Goal: Leave review/rating

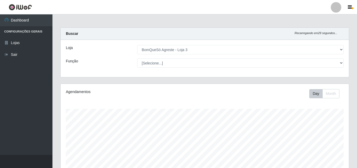
select select "215"
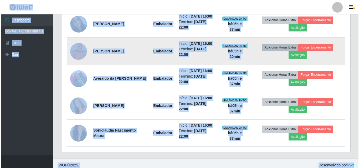
scroll to position [223, 0]
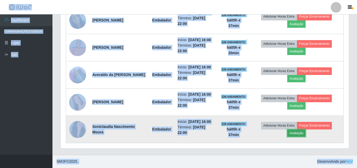
click at [299, 135] on button "Avaliação" at bounding box center [296, 133] width 19 height 7
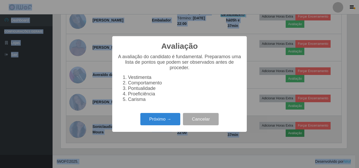
scroll to position [109, 286]
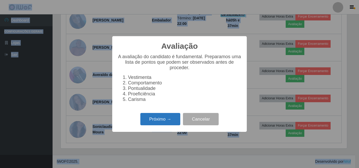
click at [165, 123] on button "Próximo →" at bounding box center [160, 119] width 40 height 12
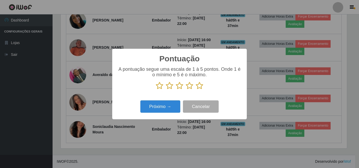
click at [200, 86] on icon at bounding box center [199, 86] width 7 height 8
click at [196, 90] on input "radio" at bounding box center [196, 90] width 0 height 0
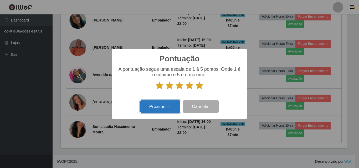
click at [174, 111] on button "Próximo →" at bounding box center [160, 107] width 40 height 12
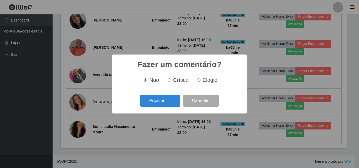
click at [201, 82] on label "Elogio" at bounding box center [206, 80] width 22 height 6
click at [200, 82] on input "Elogio" at bounding box center [198, 79] width 3 height 3
radio input "true"
click at [175, 101] on button "Próximo →" at bounding box center [160, 101] width 40 height 12
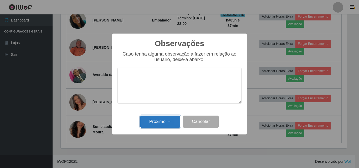
click at [172, 124] on button "Próximo →" at bounding box center [160, 122] width 40 height 12
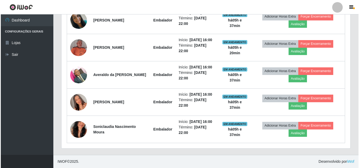
scroll to position [109, 288]
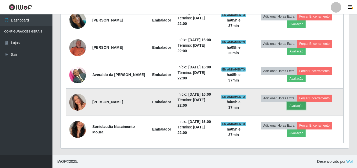
click at [299, 104] on button "Avaliação" at bounding box center [296, 105] width 19 height 7
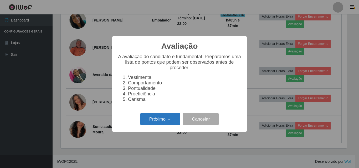
click at [168, 124] on button "Próximo →" at bounding box center [160, 119] width 40 height 12
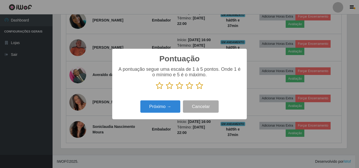
scroll to position [262400, 262223]
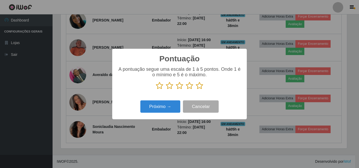
click at [201, 90] on icon at bounding box center [199, 86] width 7 height 8
click at [196, 90] on input "radio" at bounding box center [196, 90] width 0 height 0
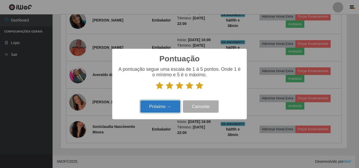
click at [153, 112] on button "Próximo →" at bounding box center [160, 107] width 40 height 12
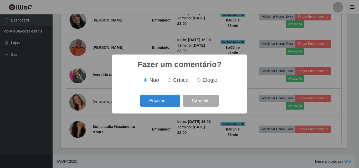
click at [203, 80] on span "Elogio" at bounding box center [209, 80] width 15 height 6
click at [200, 80] on input "Elogio" at bounding box center [198, 79] width 3 height 3
radio input "true"
click at [163, 109] on div "Fazer um comentário? × Não Crítica Elogio Próximo → Cancelar" at bounding box center [179, 84] width 134 height 59
click at [164, 102] on button "Próximo →" at bounding box center [160, 101] width 40 height 12
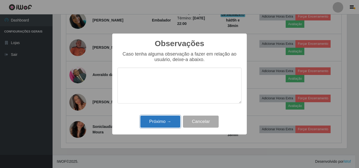
click at [170, 126] on button "Próximo →" at bounding box center [160, 122] width 40 height 12
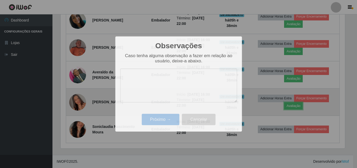
scroll to position [109, 288]
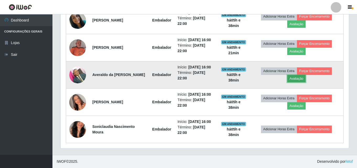
click at [295, 79] on button "Avaliação" at bounding box center [296, 78] width 19 height 7
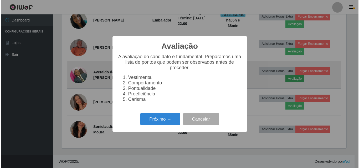
scroll to position [109, 286]
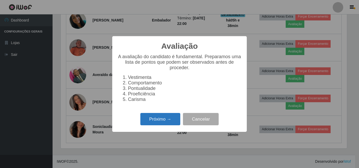
click at [172, 119] on button "Próximo →" at bounding box center [160, 119] width 40 height 12
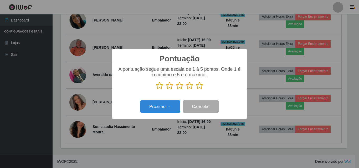
click at [199, 88] on icon at bounding box center [199, 86] width 7 height 8
click at [196, 90] on input "radio" at bounding box center [196, 90] width 0 height 0
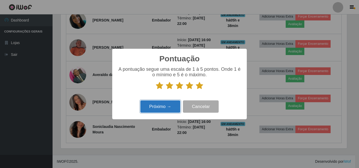
click at [169, 107] on button "Próximo →" at bounding box center [160, 107] width 40 height 12
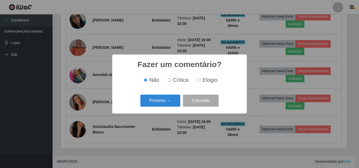
click at [205, 82] on span "Elogio" at bounding box center [209, 80] width 15 height 6
click at [200, 82] on input "Elogio" at bounding box center [198, 79] width 3 height 3
radio input "true"
click at [176, 104] on button "Próximo →" at bounding box center [160, 101] width 40 height 12
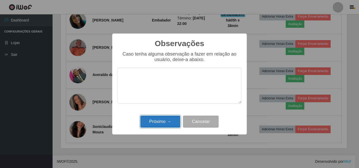
click at [170, 125] on button "Próximo →" at bounding box center [160, 122] width 40 height 12
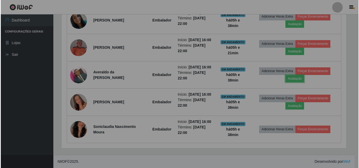
scroll to position [109, 288]
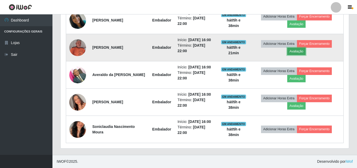
click at [302, 53] on button "Avaliação" at bounding box center [296, 51] width 19 height 7
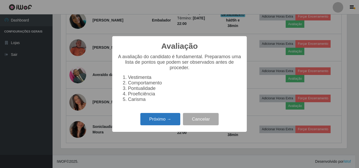
click at [151, 123] on button "Próximo →" at bounding box center [160, 119] width 40 height 12
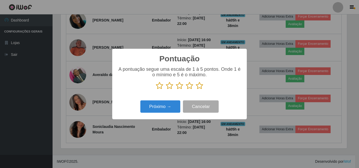
scroll to position [262400, 262223]
click at [201, 87] on icon at bounding box center [199, 86] width 7 height 8
click at [196, 90] on input "radio" at bounding box center [196, 90] width 0 height 0
click at [178, 98] on div "Pontuação × A pontuação segue uma escala de 1 à 5 pontos. Onde 1 é o mínimo e 5…" at bounding box center [179, 84] width 134 height 71
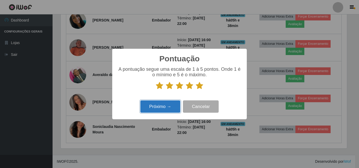
click at [175, 102] on button "Próximo →" at bounding box center [160, 107] width 40 height 12
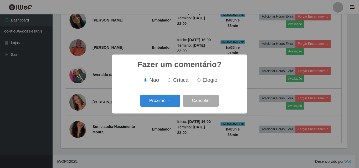
click at [208, 77] on span "Elogio" at bounding box center [209, 80] width 15 height 6
click at [200, 78] on input "Elogio" at bounding box center [198, 79] width 3 height 3
radio input "true"
click at [169, 99] on button "Próximo →" at bounding box center [160, 101] width 40 height 12
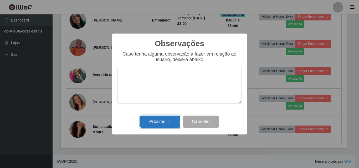
click at [168, 124] on button "Próximo →" at bounding box center [160, 122] width 40 height 12
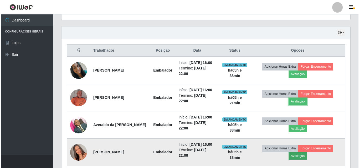
scroll to position [171, 0]
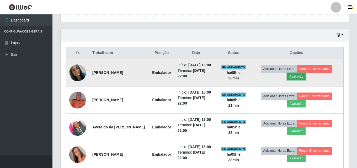
click at [301, 77] on button "Avaliação" at bounding box center [296, 76] width 19 height 7
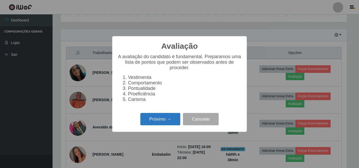
click at [171, 120] on button "Próximo →" at bounding box center [160, 119] width 40 height 12
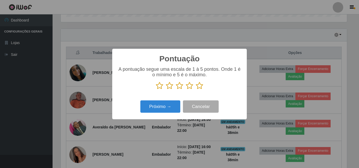
click at [200, 87] on icon at bounding box center [199, 86] width 7 height 8
click at [196, 90] on input "radio" at bounding box center [196, 90] width 0 height 0
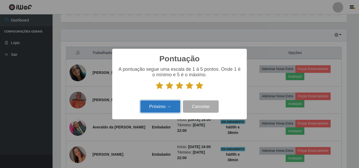
click at [173, 108] on button "Próximo →" at bounding box center [160, 107] width 40 height 12
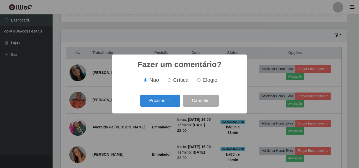
click at [198, 80] on input "Elogio" at bounding box center [198, 79] width 3 height 3
radio input "true"
click at [171, 97] on button "Próximo →" at bounding box center [160, 101] width 40 height 12
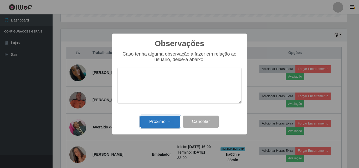
click at [170, 127] on button "Próximo →" at bounding box center [160, 122] width 40 height 12
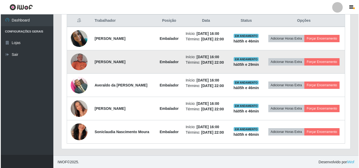
scroll to position [204, 0]
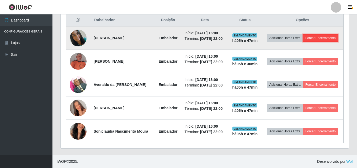
click at [312, 37] on button "Forçar Encerramento" at bounding box center [320, 37] width 35 height 7
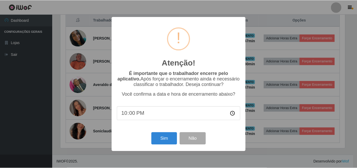
scroll to position [109, 286]
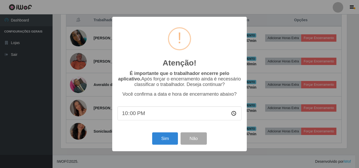
click at [303, 48] on div "Atenção! × É importante que o trabalhador encerre pelo aplicativo. Após forçar …" at bounding box center [179, 84] width 359 height 168
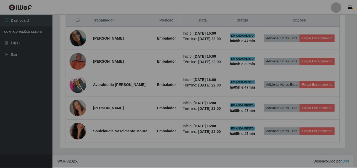
scroll to position [109, 288]
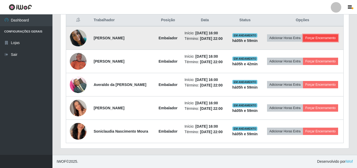
click at [329, 40] on button "Forçar Encerramento" at bounding box center [320, 37] width 35 height 7
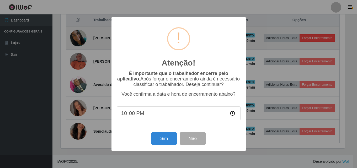
scroll to position [109, 286]
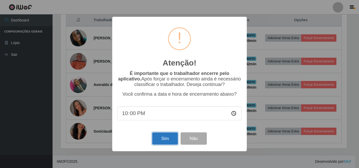
click at [162, 140] on button "Sim" at bounding box center [164, 139] width 25 height 12
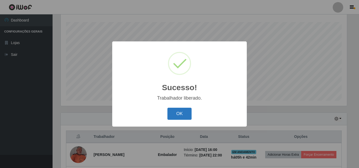
click at [181, 114] on button "OK" at bounding box center [179, 114] width 24 height 12
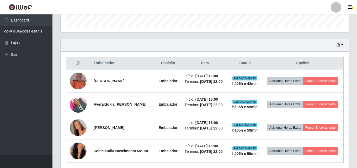
scroll to position [166, 0]
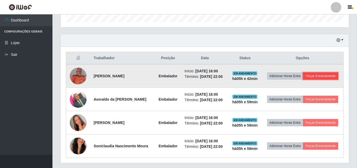
click at [313, 80] on button "Forçar Encerramento" at bounding box center [320, 75] width 35 height 7
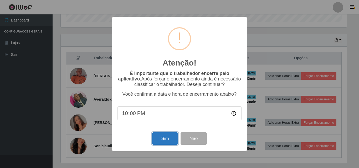
click at [153, 139] on button "Sim" at bounding box center [164, 139] width 25 height 12
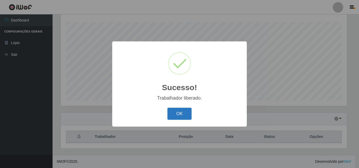
click at [178, 115] on button "OK" at bounding box center [179, 114] width 24 height 12
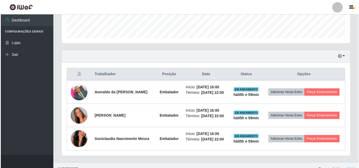
scroll to position [157, 0]
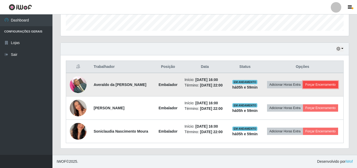
click at [334, 85] on button "Forçar Encerramento" at bounding box center [320, 84] width 35 height 7
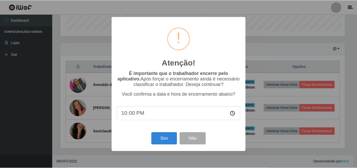
scroll to position [109, 286]
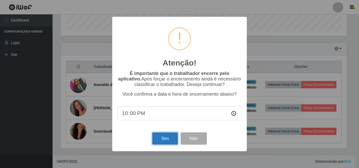
click at [175, 140] on button "Sim" at bounding box center [164, 139] width 25 height 12
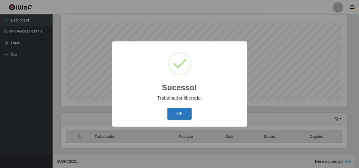
click at [183, 117] on button "OK" at bounding box center [179, 114] width 24 height 12
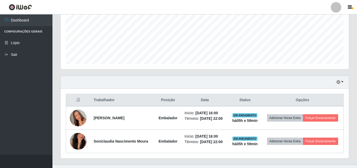
scroll to position [0, 0]
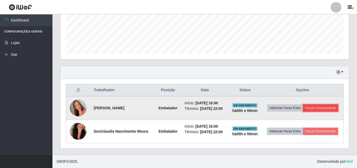
click at [322, 110] on button "Forçar Encerramento" at bounding box center [320, 107] width 35 height 7
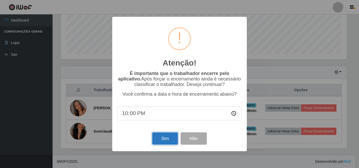
click at [165, 138] on button "Sim" at bounding box center [164, 139] width 25 height 12
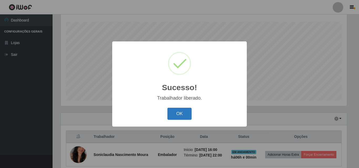
click at [183, 115] on button "OK" at bounding box center [179, 114] width 24 height 12
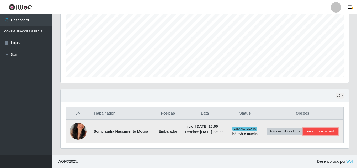
click at [323, 132] on button "Forçar Encerramento" at bounding box center [320, 131] width 35 height 7
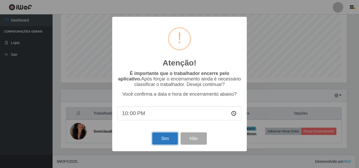
click at [171, 139] on button "Sim" at bounding box center [164, 139] width 25 height 12
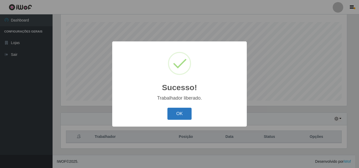
click at [179, 118] on button "OK" at bounding box center [179, 114] width 24 height 12
